Goal: Task Accomplishment & Management: Use online tool/utility

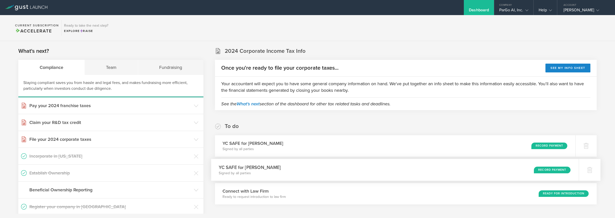
click at [545, 169] on div "Record Payment" at bounding box center [552, 169] width 37 height 7
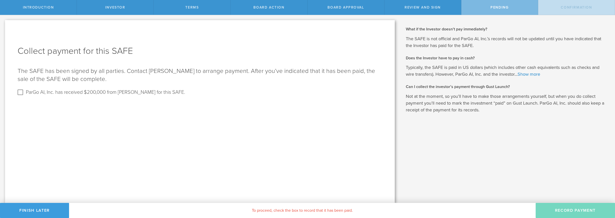
click at [37, 90] on label "ParGo AI, Inc. has received $200,000 from [PERSON_NAME] for this SAFE." at bounding box center [105, 91] width 159 height 7
click at [24, 90] on input "ParGo AI, Inc. has received $200,000 from [PERSON_NAME] for this SAFE." at bounding box center [20, 92] width 8 height 8
checkbox input "true"
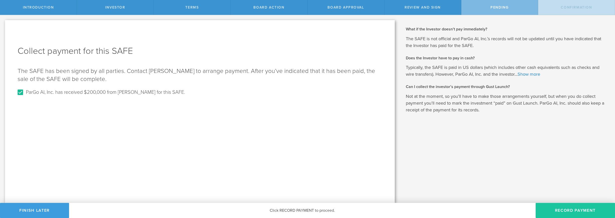
click at [577, 208] on button "Record Payment" at bounding box center [575, 210] width 79 height 15
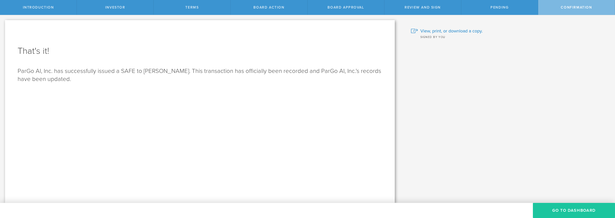
click at [568, 210] on button "Go To Dashboard" at bounding box center [574, 210] width 82 height 15
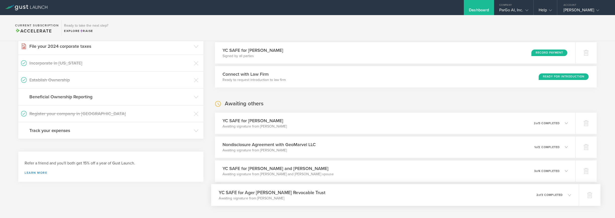
scroll to position [92, 0]
